Goal: Communication & Community: Share content

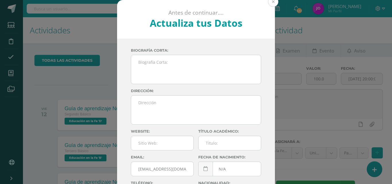
click at [270, 3] on button at bounding box center [273, 2] width 10 height 10
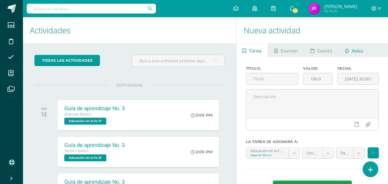
click at [356, 53] on span "Aviso" at bounding box center [357, 51] width 11 height 14
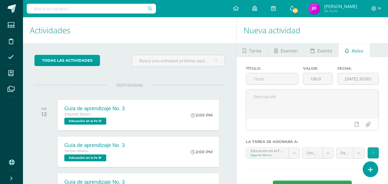
scroll to position [57, 0]
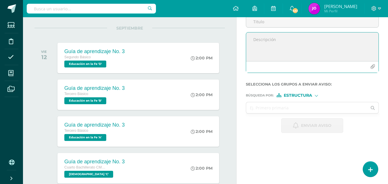
paste textarea "Buenas tardes, jóvenes: Les recuerdo que [DATE] deben entregar la primera parte…"
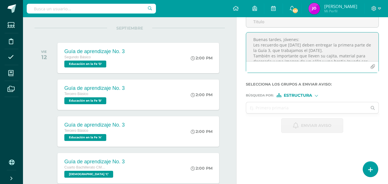
scroll to position [19, 0]
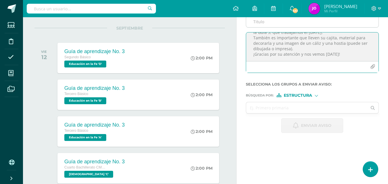
type textarea "Buenas tardes, jóvenes: Les recuerdo que [DATE] deben entregar la primera parte…"
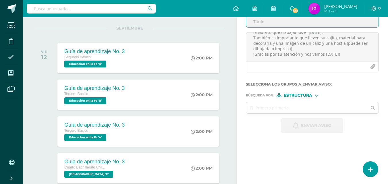
click at [270, 22] on input "Titulo :" at bounding box center [312, 21] width 132 height 11
type input "Guía no. 3"
click at [259, 105] on input "text" at bounding box center [306, 107] width 121 height 11
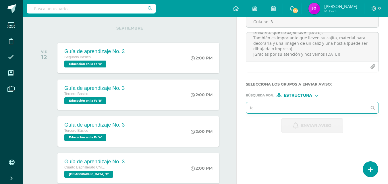
type input "ter"
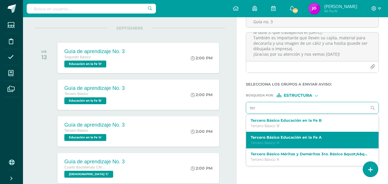
click at [275, 139] on label "Tercero Básico Educación en la Fe A" at bounding box center [310, 137] width 118 height 4
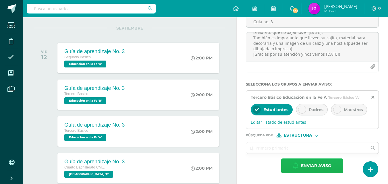
click at [318, 166] on span "Enviar aviso" at bounding box center [316, 166] width 30 height 14
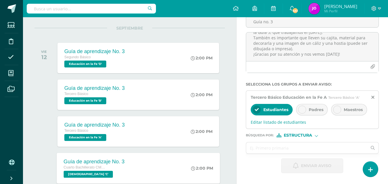
scroll to position [0, 0]
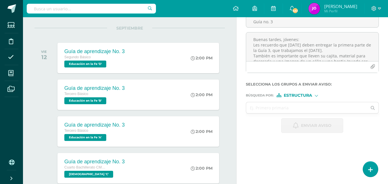
click at [297, 95] on span "Estructura" at bounding box center [298, 95] width 28 height 3
click at [299, 111] on span "Persona" at bounding box center [300, 110] width 21 height 3
drag, startPoint x: 290, startPoint y: 108, endPoint x: 272, endPoint y: 107, distance: 17.6
click at [272, 107] on input "text" at bounding box center [306, 107] width 121 height 11
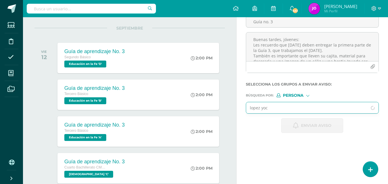
type input "lopez yoc"
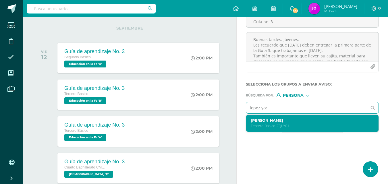
click at [272, 122] on label "[PERSON_NAME]" at bounding box center [310, 120] width 118 height 4
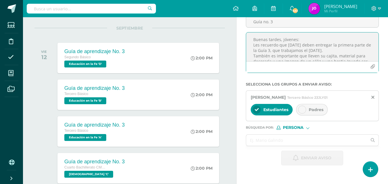
paste textarea "[PERSON_NAME]. Le recuerdo que [DATE] debe realizar su escrutinio. No tengo otr…"
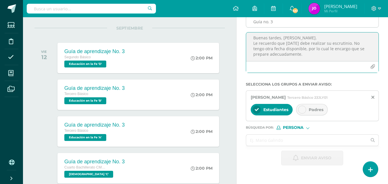
type textarea "Buenas tardes, [PERSON_NAME]. Le recuerdo que [DATE] debe realizar su escrutini…"
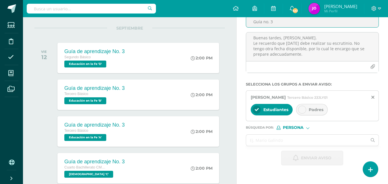
click at [288, 25] on input "Guía no. 3" at bounding box center [312, 21] width 132 height 11
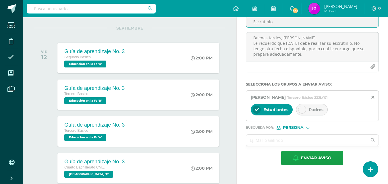
type input "Escrutinio"
click at [285, 141] on input "text" at bounding box center [306, 140] width 121 height 11
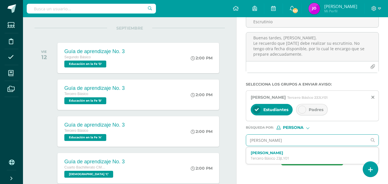
type input "[PERSON_NAME]"
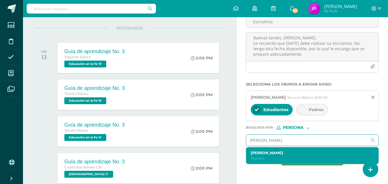
click at [304, 158] on p "Maestro" at bounding box center [310, 158] width 118 height 5
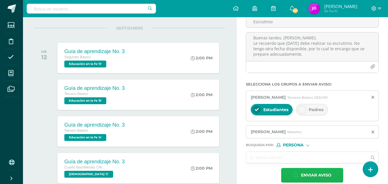
click at [311, 172] on span "Enviar aviso" at bounding box center [316, 175] width 30 height 14
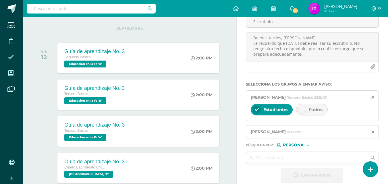
scroll to position [0, 0]
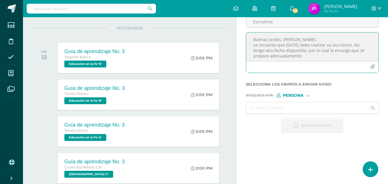
paste textarea "jóvenes: No se les olvide comentarles a sus papás que aún no han aprobado el es…"
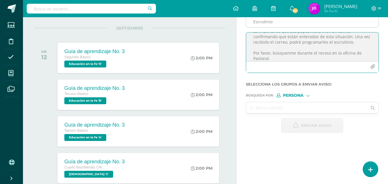
type textarea "Buenas tardes, jóvenes: No se les olvide comentarles a sus papás que aún no han…"
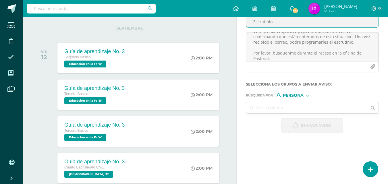
click at [264, 23] on input "Escrutinio" at bounding box center [312, 21] width 132 height 11
type input "Escrutinio segunda oportunidad"
click at [277, 110] on input "text" at bounding box center [306, 107] width 121 height 11
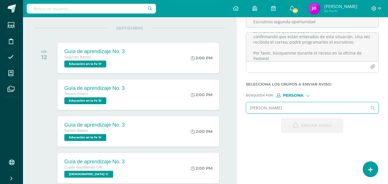
type input "[PERSON_NAME]"
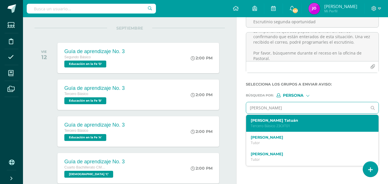
click at [276, 119] on label "[PERSON_NAME] Tatuán" at bounding box center [310, 120] width 118 height 4
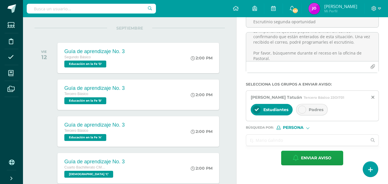
click at [266, 139] on input "text" at bounding box center [306, 140] width 121 height 11
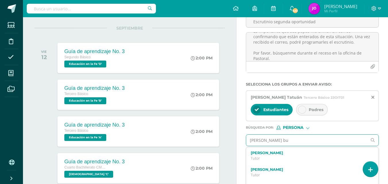
type input "[PERSON_NAME]"
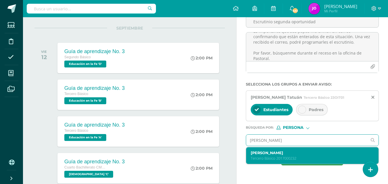
click at [275, 157] on p "Tercero Básico 2017000232" at bounding box center [310, 158] width 118 height 5
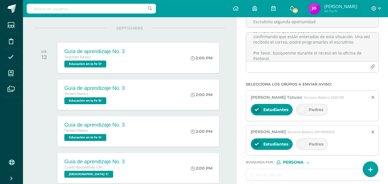
click at [271, 175] on input "text" at bounding box center [306, 174] width 121 height 11
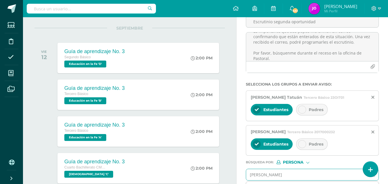
type input "[PERSON_NAME]"
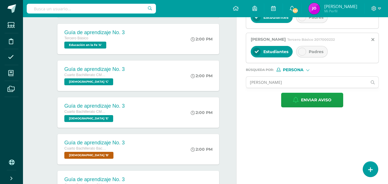
scroll to position [152, 0]
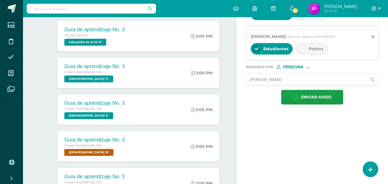
click at [279, 80] on input "[PERSON_NAME]" at bounding box center [306, 79] width 121 height 11
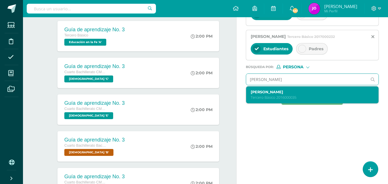
click at [280, 92] on label "[PERSON_NAME]" at bounding box center [310, 92] width 118 height 4
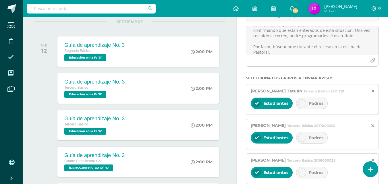
scroll to position [65, 0]
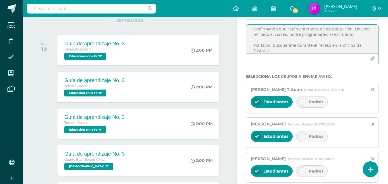
click at [342, 44] on textarea "Buenas tardes, jóvenes: No se les olvide comentarles a sus papás que aún no han…" at bounding box center [312, 39] width 132 height 29
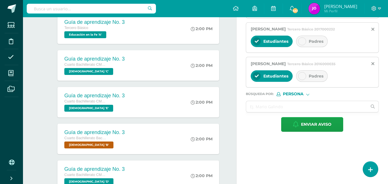
scroll to position [212, 0]
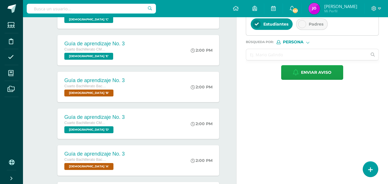
click at [321, 58] on input "text" at bounding box center [306, 54] width 121 height 11
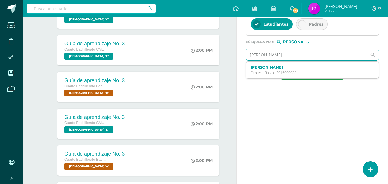
type input "[PERSON_NAME]"
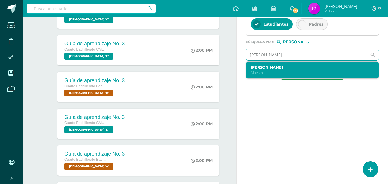
click at [295, 70] on p "Maestro" at bounding box center [310, 72] width 118 height 5
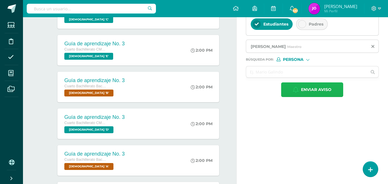
click at [311, 87] on span "Enviar aviso" at bounding box center [316, 90] width 30 height 14
